Goal: Communication & Community: Answer question/provide support

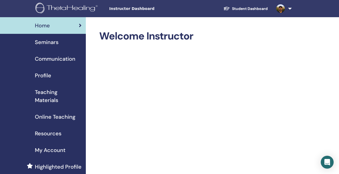
click at [289, 10] on link at bounding box center [283, 8] width 22 height 17
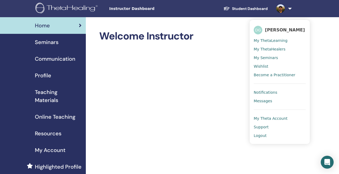
click at [266, 103] on span "Messages" at bounding box center [263, 100] width 19 height 5
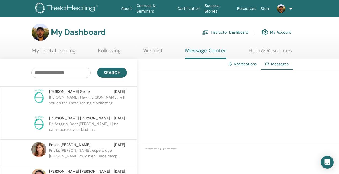
click at [289, 9] on link at bounding box center [283, 8] width 21 height 17
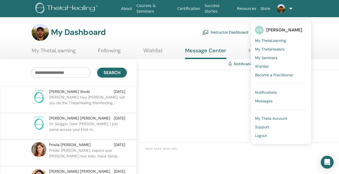
click at [185, 95] on div at bounding box center [238, 106] width 202 height 73
